Goal: Navigation & Orientation: Find specific page/section

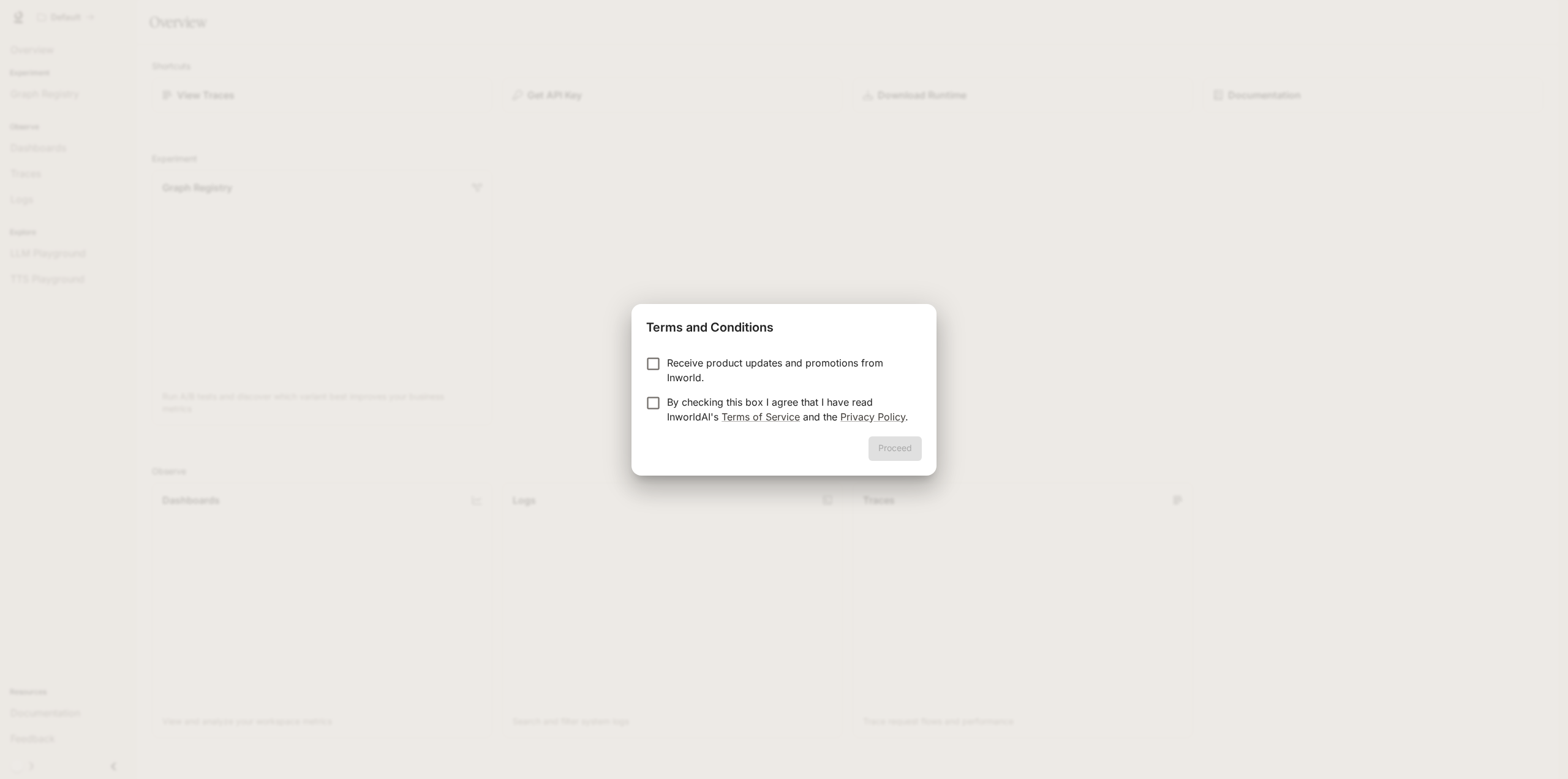
click at [744, 399] on p "By checking this box I agree that I have read InworldAI's Terms of Service and …" at bounding box center [789, 409] width 245 height 29
click at [883, 448] on button "Proceed" at bounding box center [894, 449] width 53 height 25
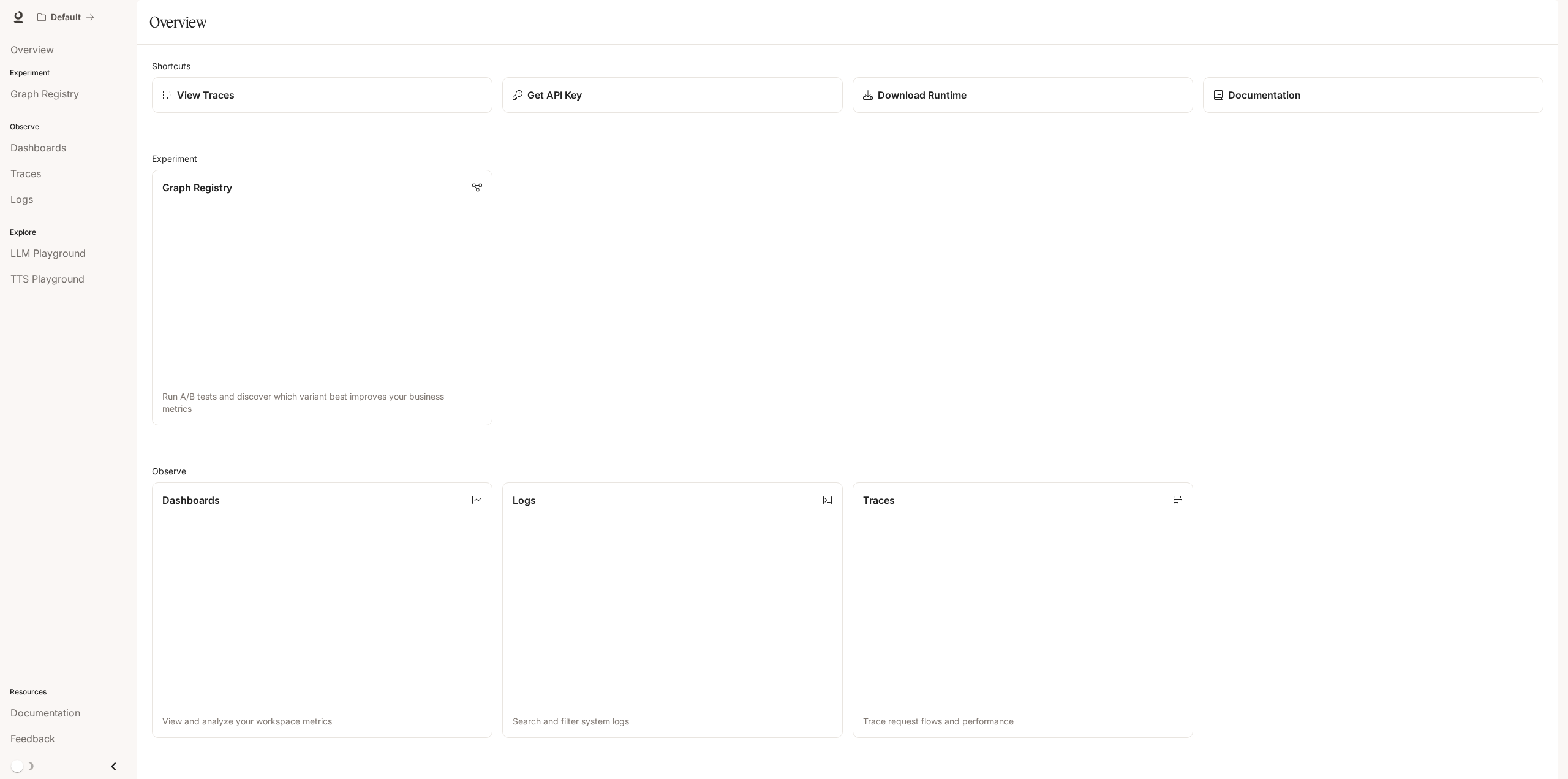
click at [624, 215] on div "Graph Registry Run A/B tests and discover which variant best improves your busi…" at bounding box center [843, 293] width 1401 height 266
click at [280, 233] on link "Graph Registry Run A/B tests and discover which variant best improves your busi…" at bounding box center [322, 297] width 344 height 258
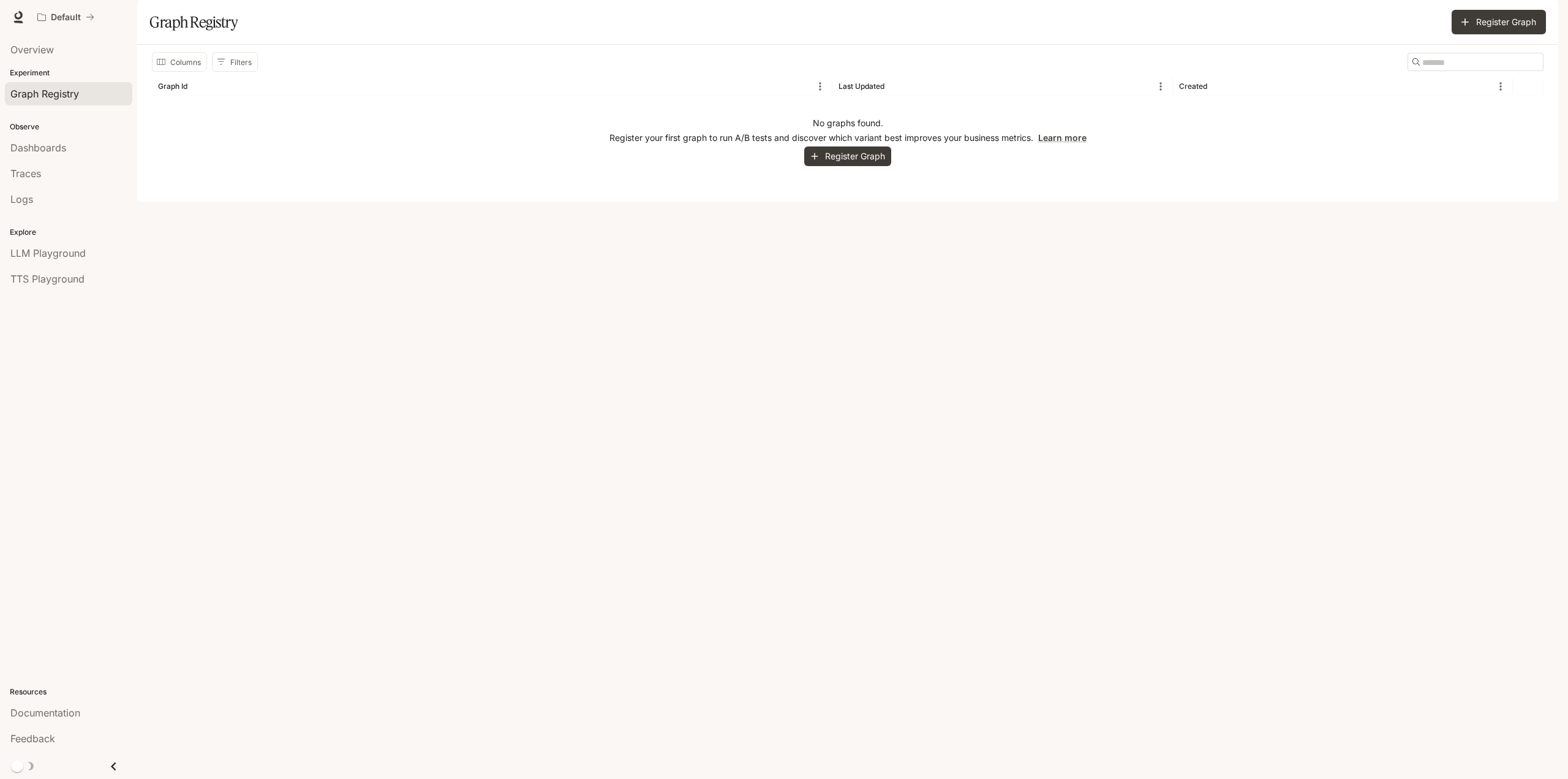
click at [39, 87] on span "Graph Registry" at bounding box center [44, 93] width 69 height 15
click at [50, 50] on span "Overview" at bounding box center [32, 49] width 43 height 15
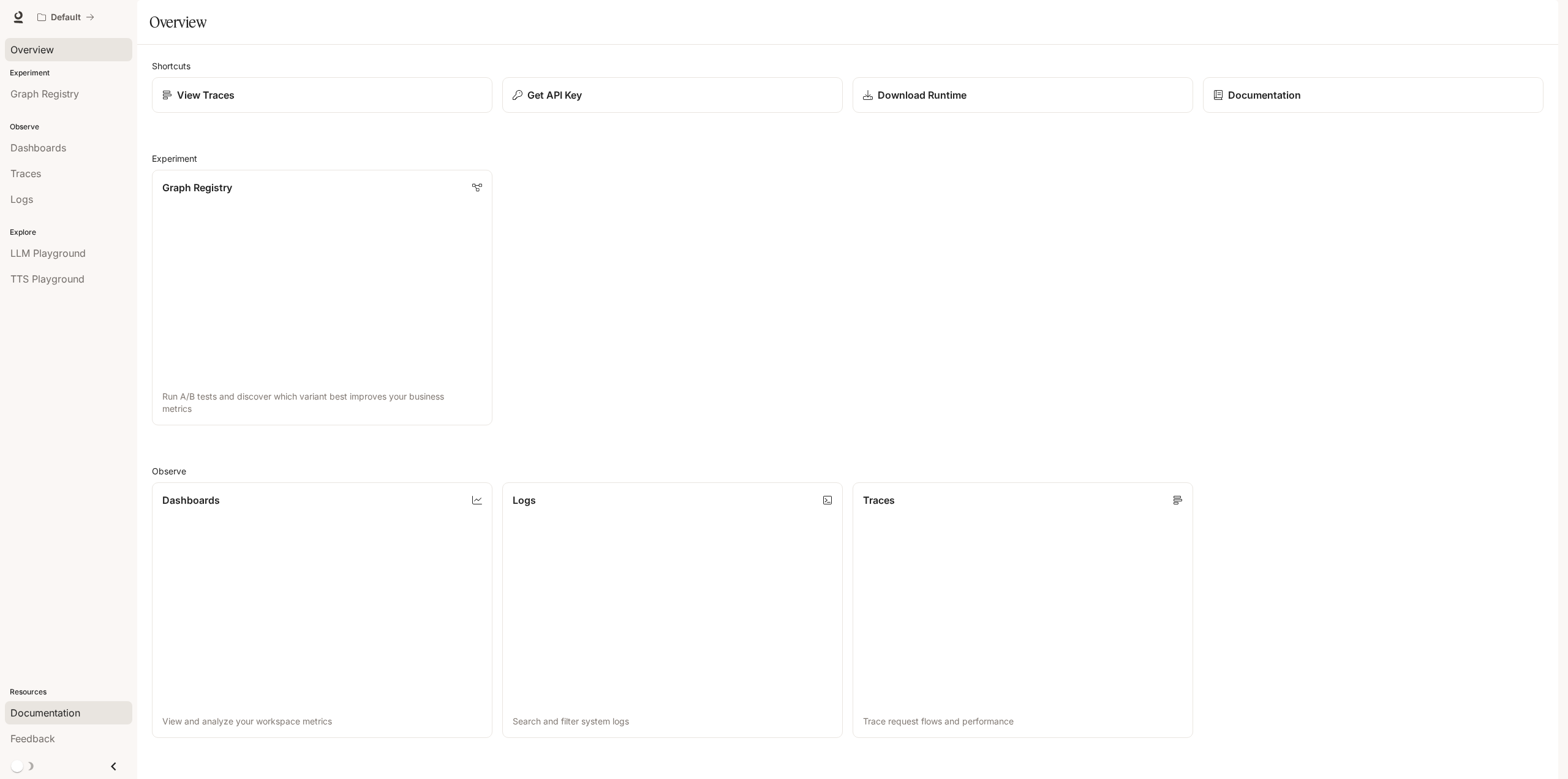
click at [59, 703] on link "Documentation" at bounding box center [68, 713] width 127 height 23
click at [56, 29] on button "Default" at bounding box center [66, 17] width 68 height 25
click at [2, 15] on div "Default Documentation Documentation" at bounding box center [784, 17] width 1568 height 34
click at [13, 15] on icon at bounding box center [19, 17] width 12 height 12
